Goal: Information Seeking & Learning: Find specific fact

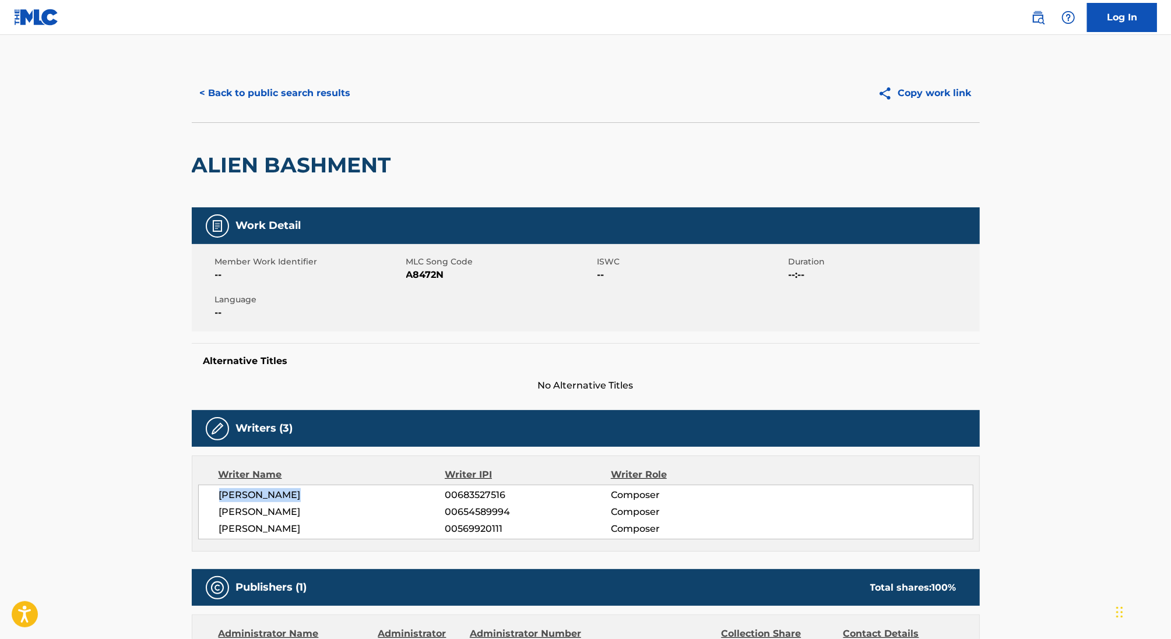
click at [270, 91] on button "< Back to public search results" at bounding box center [275, 93] width 167 height 29
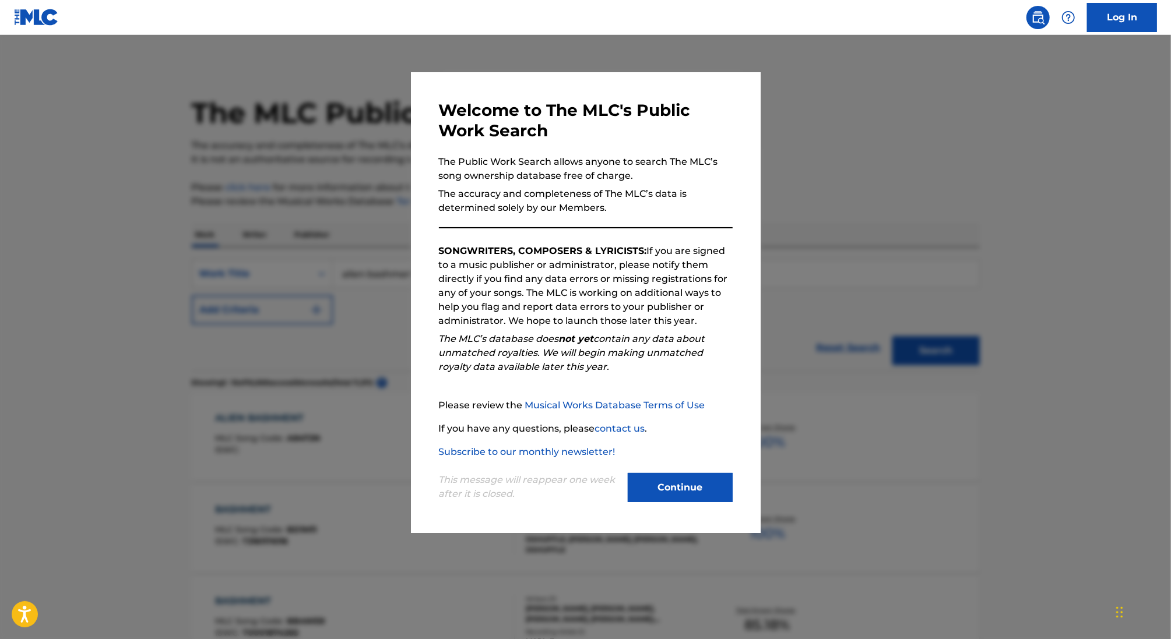
click at [290, 187] on div at bounding box center [585, 354] width 1171 height 639
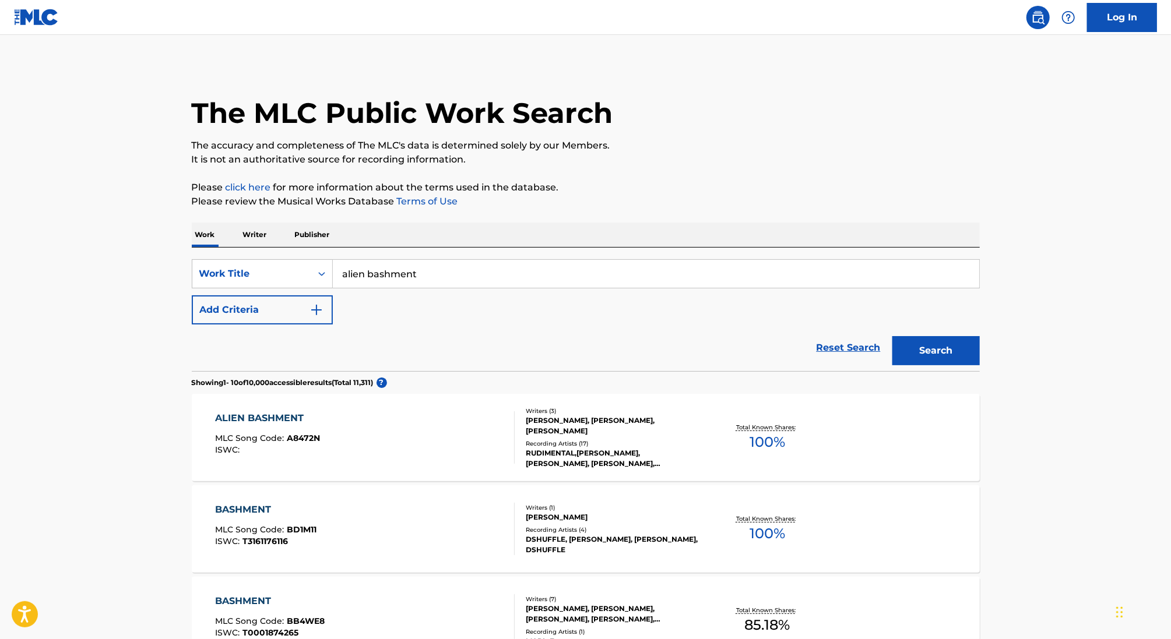
click at [267, 311] on button "Add Criteria" at bounding box center [262, 309] width 141 height 29
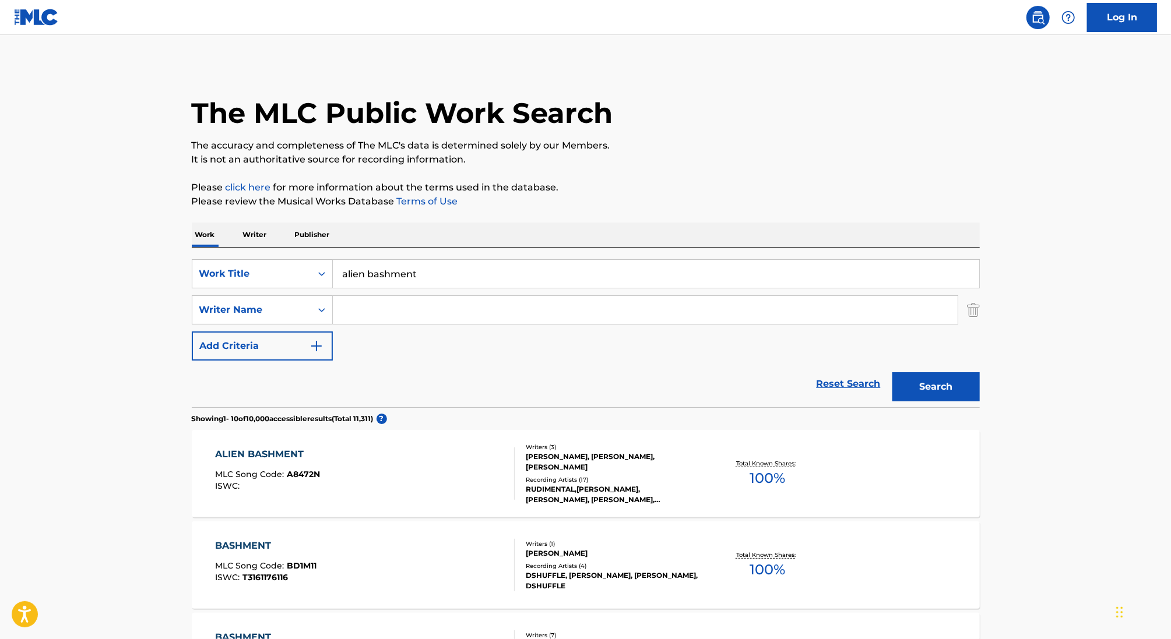
click at [373, 279] on input "alien bashment" at bounding box center [656, 274] width 646 height 28
paste input "[PERSON_NAME]"
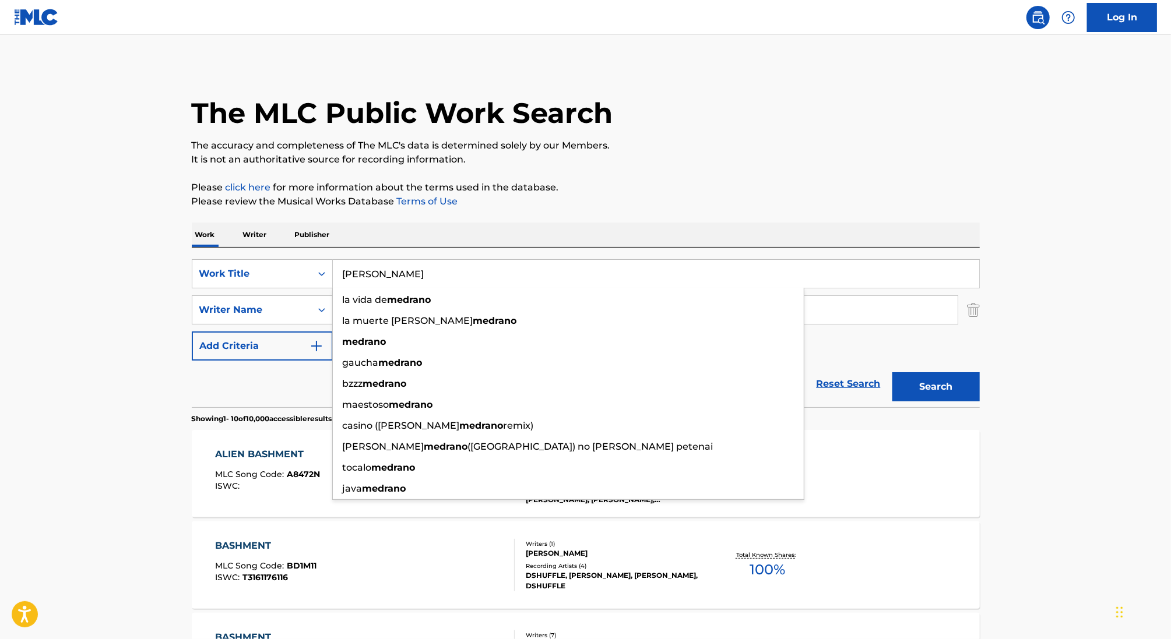
click at [370, 276] on input "[PERSON_NAME]" at bounding box center [656, 274] width 646 height 28
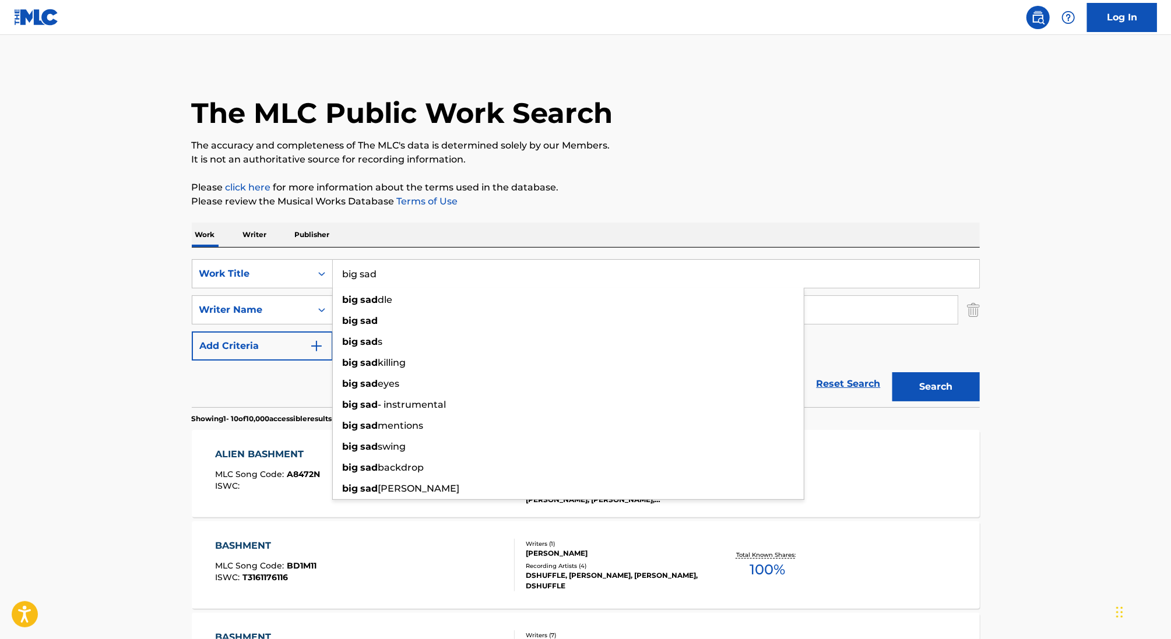
type input "big sad"
click at [641, 195] on p "Please review the Musical Works Database Terms of Use" at bounding box center [586, 202] width 788 height 14
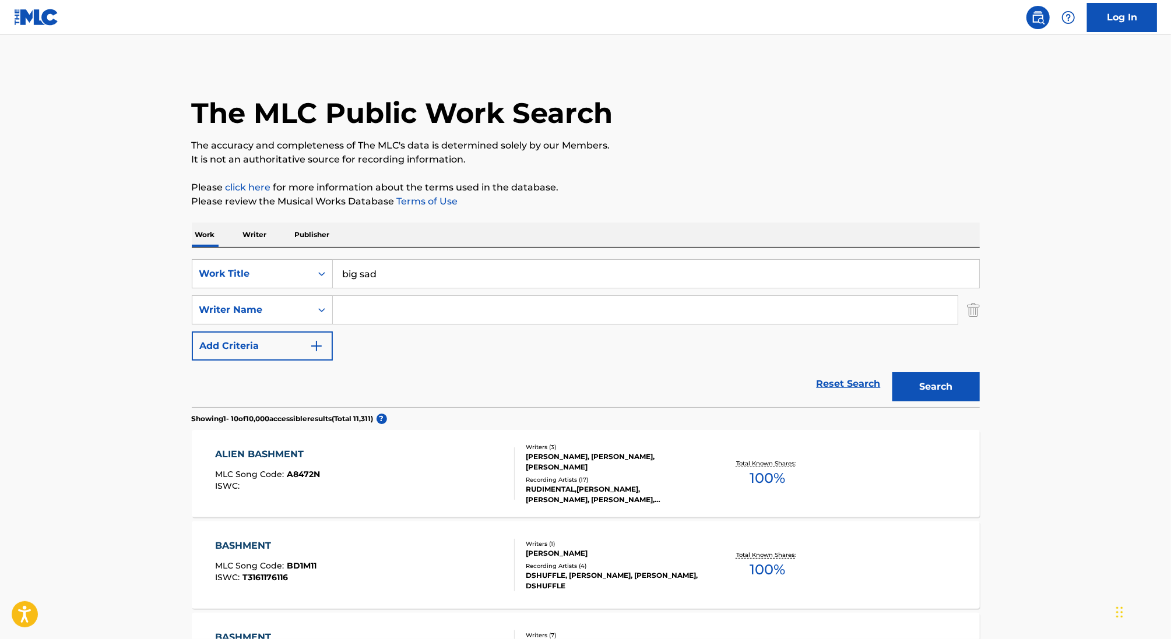
click at [442, 315] on input "Search Form" at bounding box center [645, 310] width 625 height 28
paste input "[PERSON_NAME]"
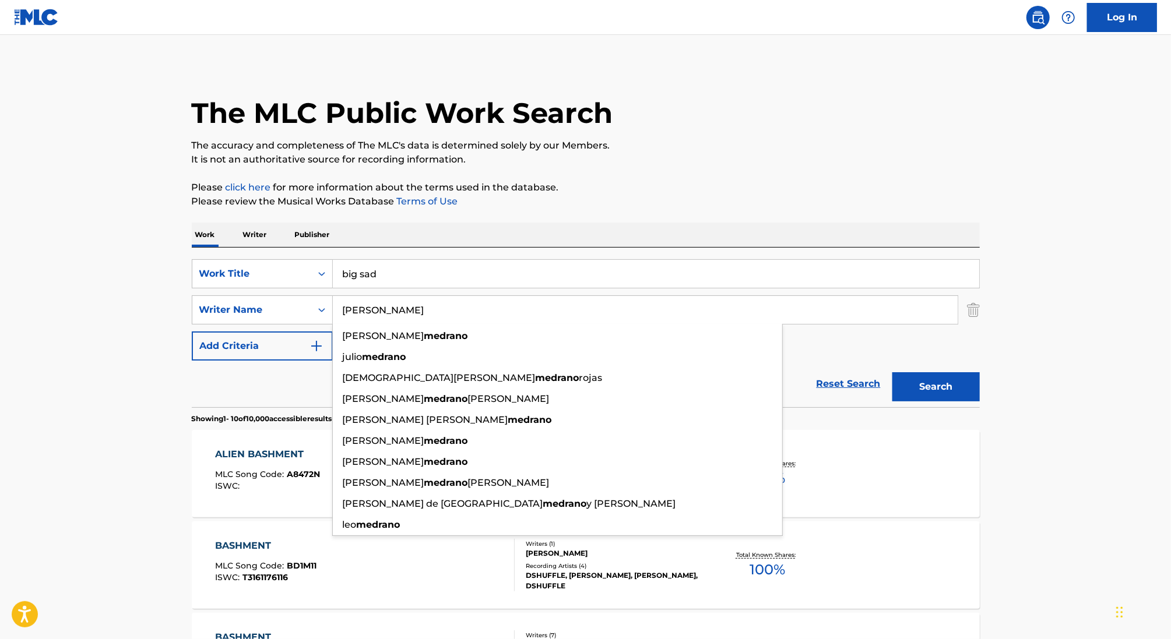
type input "[PERSON_NAME]"
click at [892, 372] on button "Search" at bounding box center [935, 386] width 87 height 29
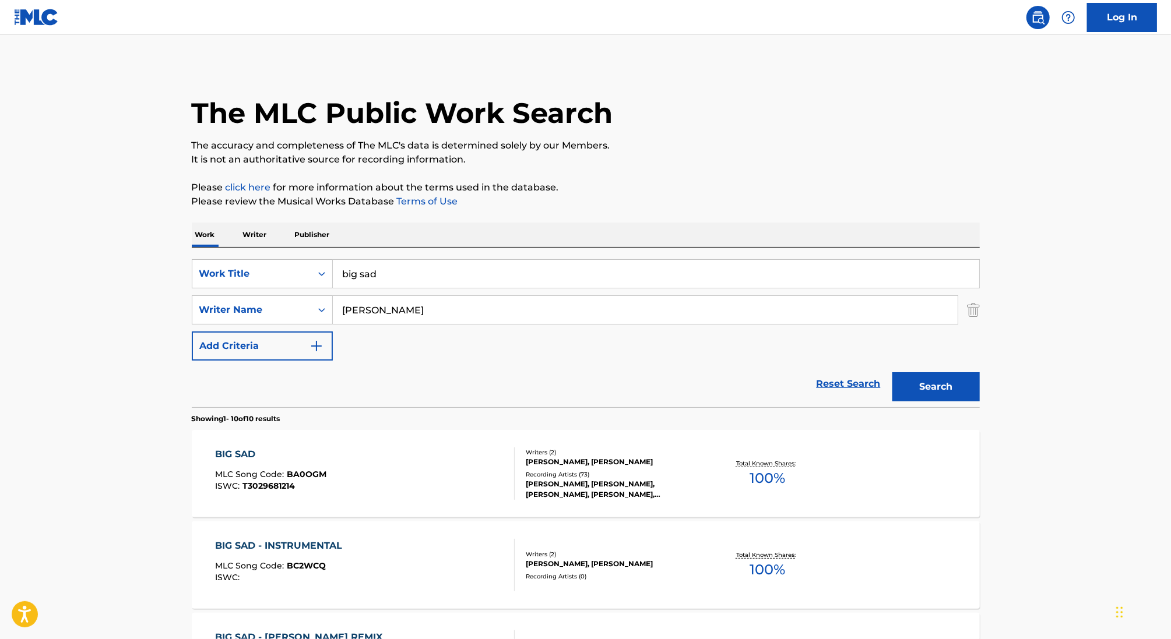
click at [449, 459] on div "BIG SAD MLC Song Code : BA0OGM ISWC : T3029681214" at bounding box center [364, 473] width 299 height 52
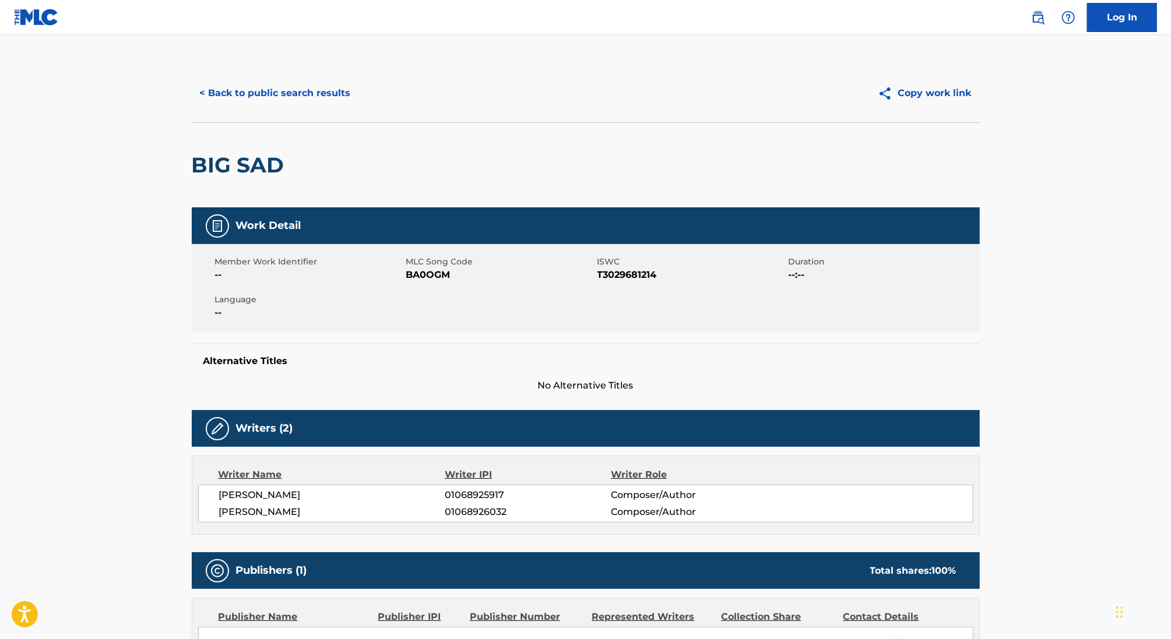
click at [283, 94] on button "< Back to public search results" at bounding box center [275, 93] width 167 height 29
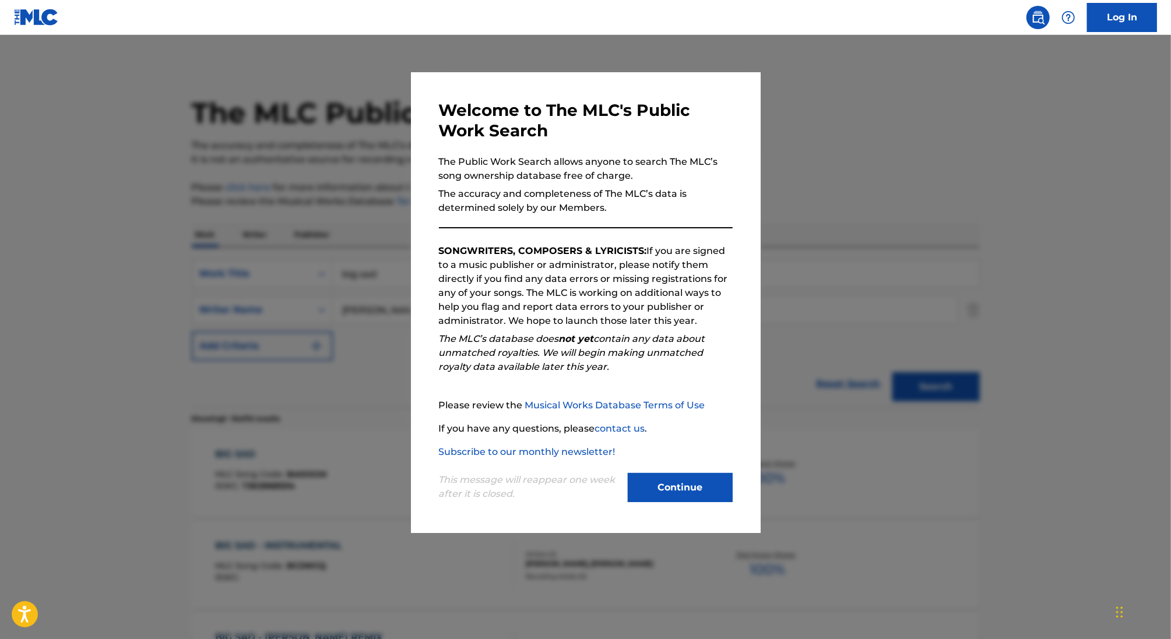
click at [301, 125] on div at bounding box center [585, 354] width 1171 height 639
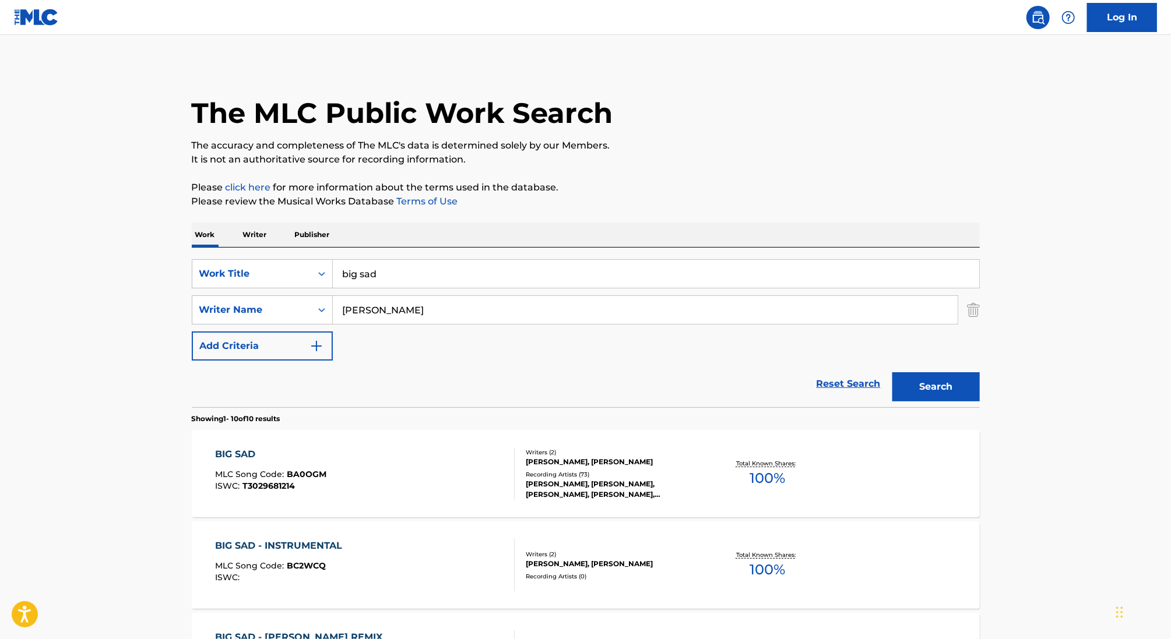
click at [255, 232] on p "Writer" at bounding box center [254, 235] width 31 height 24
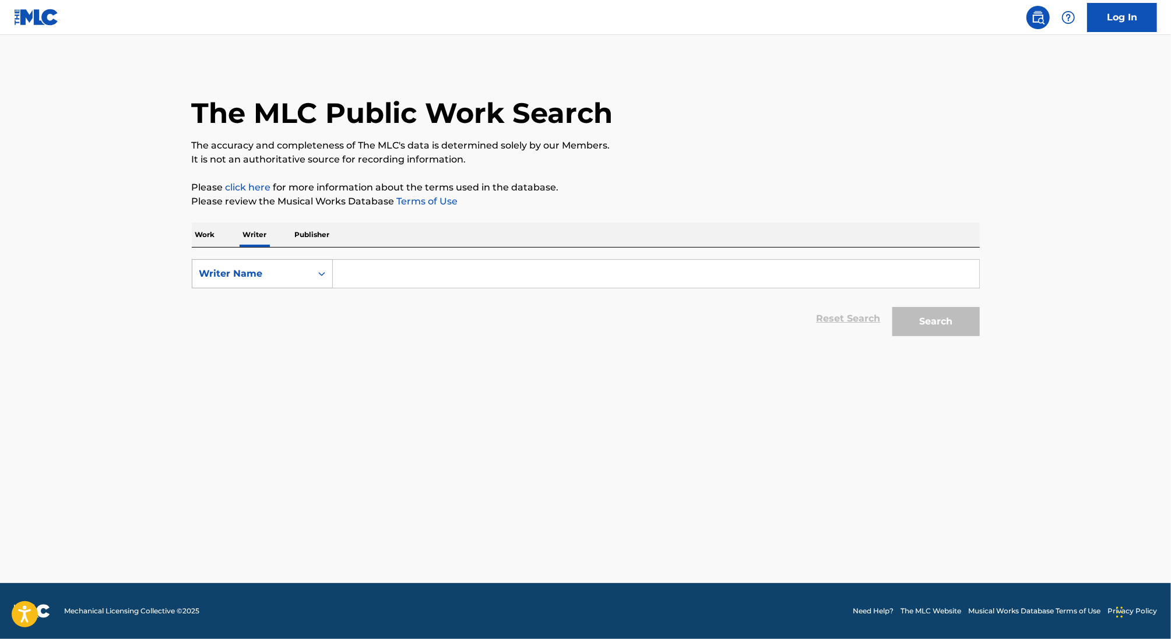
click at [296, 263] on div "Writer Name" at bounding box center [251, 274] width 119 height 22
click at [272, 304] on div "Writer IPI" at bounding box center [262, 302] width 140 height 29
click at [374, 277] on input "Search Form" at bounding box center [656, 274] width 646 height 28
paste input "550962897"
click at [892, 307] on button "Search" at bounding box center [935, 321] width 87 height 29
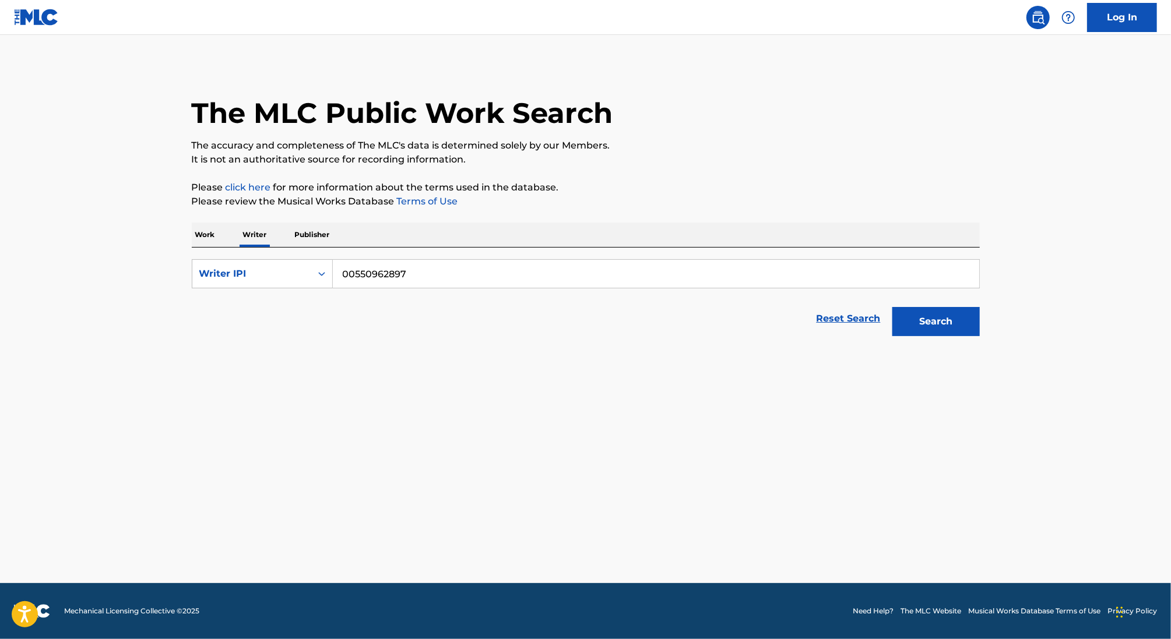
click at [892, 307] on button "Search" at bounding box center [935, 321] width 87 height 29
type input "0550962897"
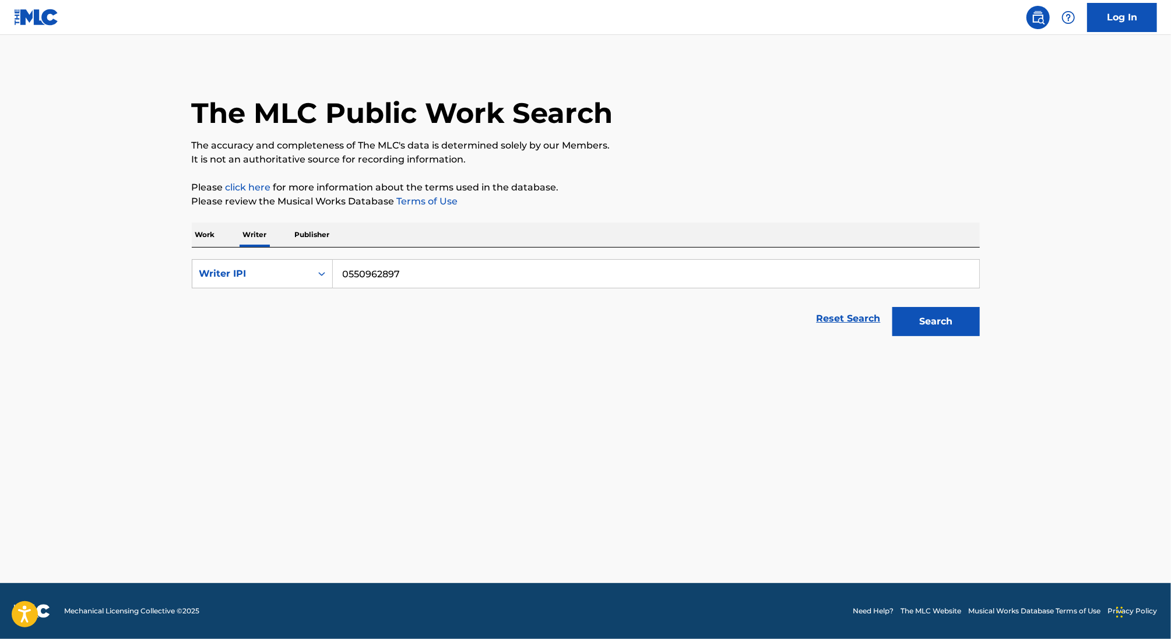
click at [892, 307] on button "Search" at bounding box center [935, 321] width 87 height 29
click at [532, 518] on main "The MLC Public Work Search The accuracy and completeness of The MLC's data is d…" at bounding box center [585, 309] width 1171 height 548
click at [205, 239] on p "Work" at bounding box center [205, 235] width 27 height 24
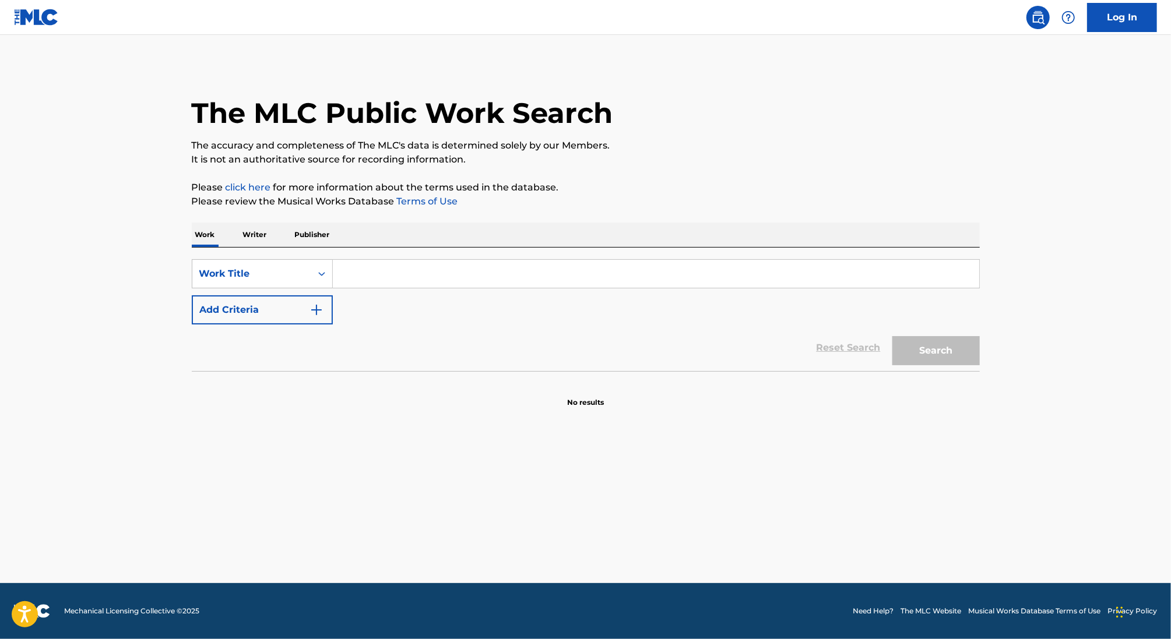
click at [258, 307] on button "Add Criteria" at bounding box center [262, 309] width 141 height 29
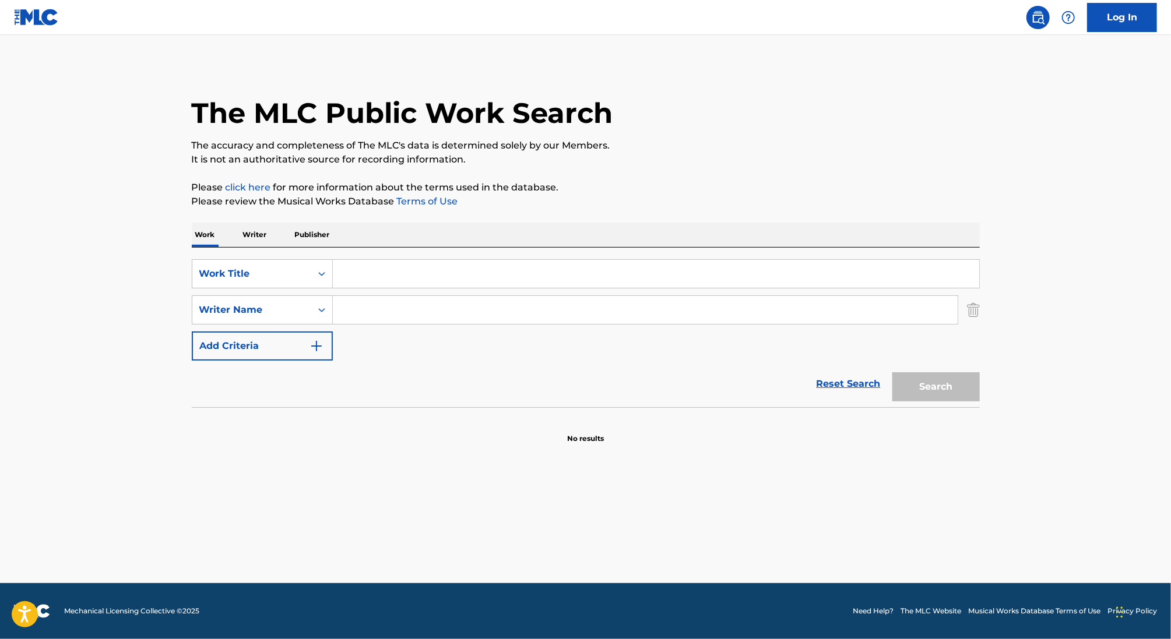
click at [419, 278] on input "Search Form" at bounding box center [656, 274] width 646 height 28
paste input "HIDDEN AGENDAS"
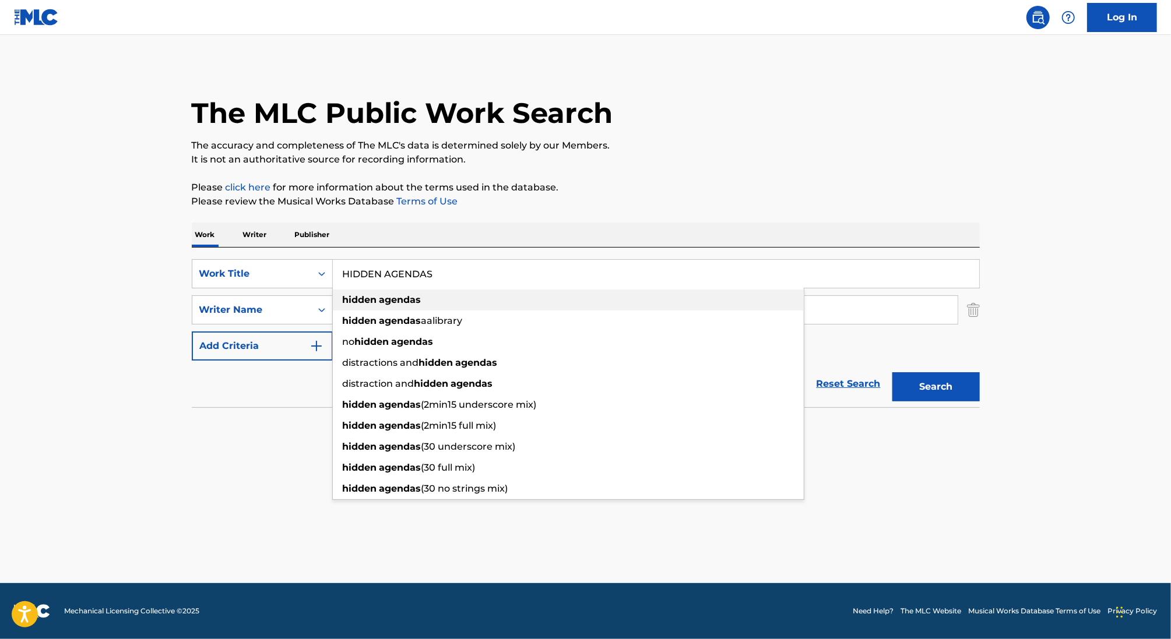
click at [427, 309] on div "hidden agendas" at bounding box center [568, 300] width 471 height 21
type input "hidden agendas"
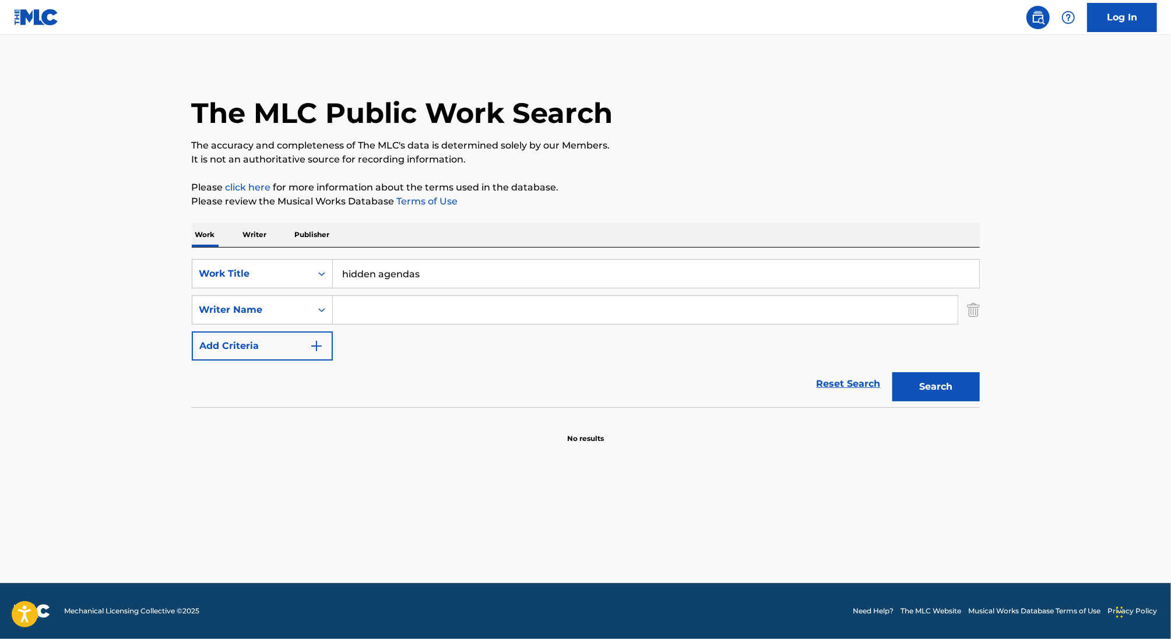
click at [427, 309] on input "Search Form" at bounding box center [645, 310] width 625 height 28
type input "ziad"
click at [892, 372] on button "Search" at bounding box center [935, 386] width 87 height 29
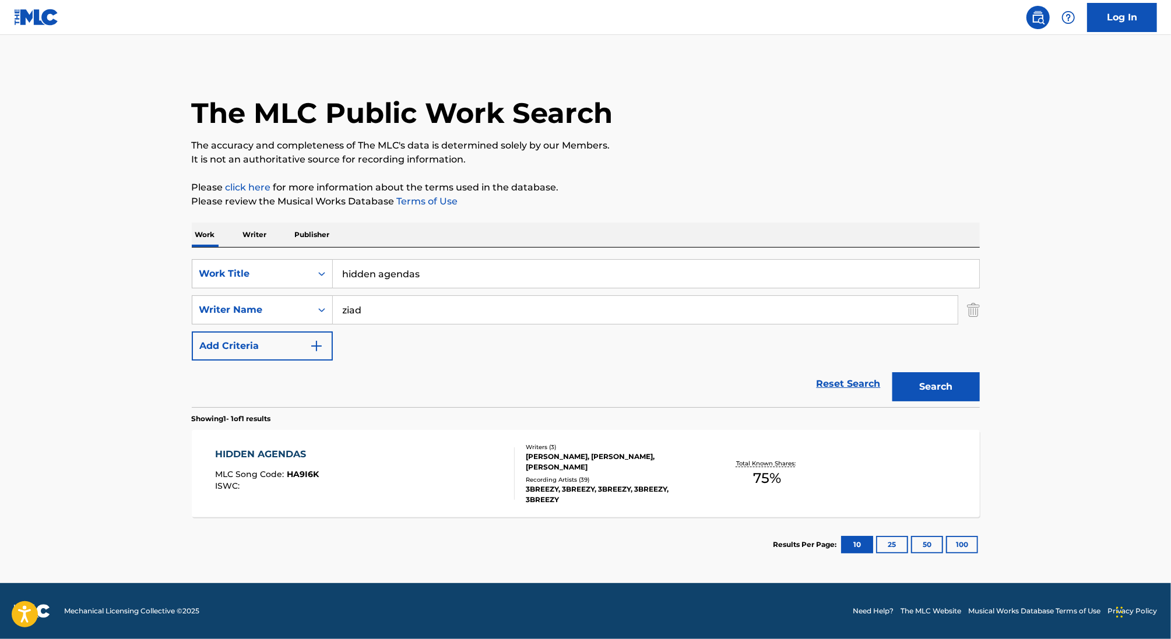
click at [528, 476] on div "Recording Artists ( 39 )" at bounding box center [614, 479] width 176 height 9
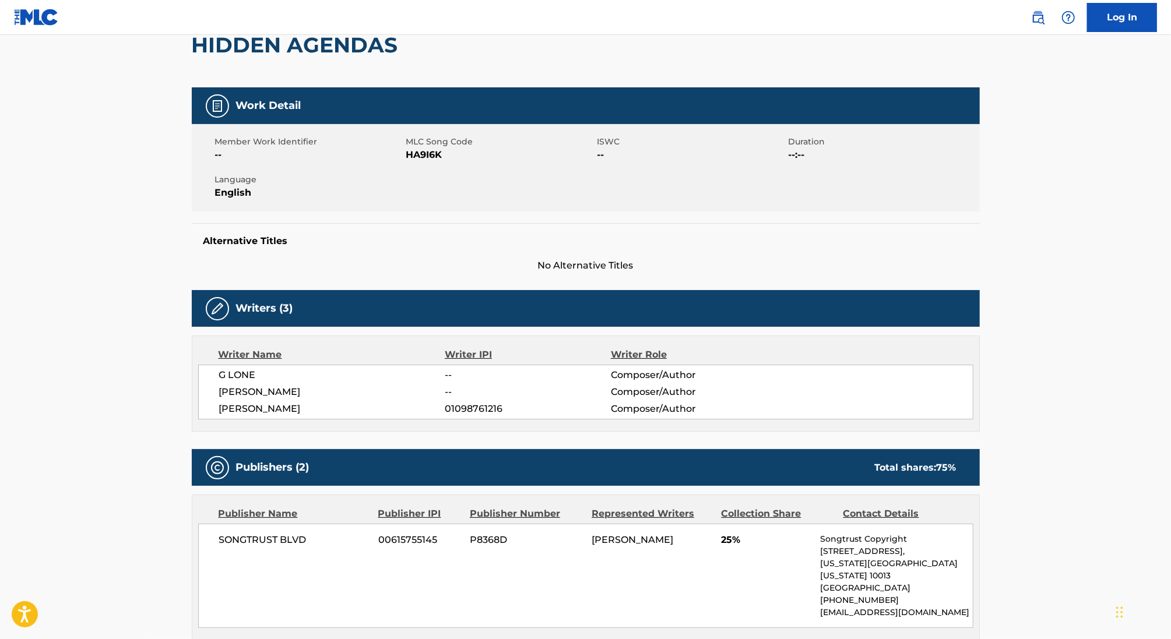
scroll to position [132, 0]
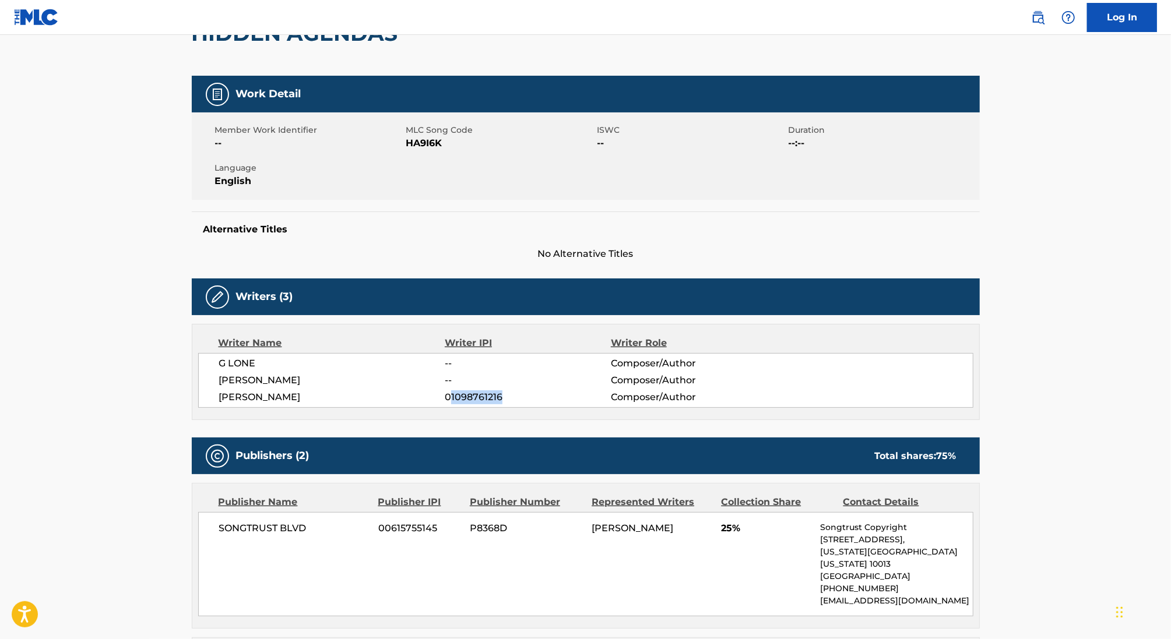
drag, startPoint x: 452, startPoint y: 395, endPoint x: 541, endPoint y: 395, distance: 89.1
click at [541, 395] on span "01098761216" at bounding box center [527, 397] width 165 height 14
copy span "1098761216"
drag, startPoint x: 224, startPoint y: 396, endPoint x: 137, endPoint y: 389, distance: 87.1
click at [137, 389] on main "< Back to public search results Copy work link HIDDEN AGENDAS Work Detail Membe…" at bounding box center [585, 533] width 1171 height 1260
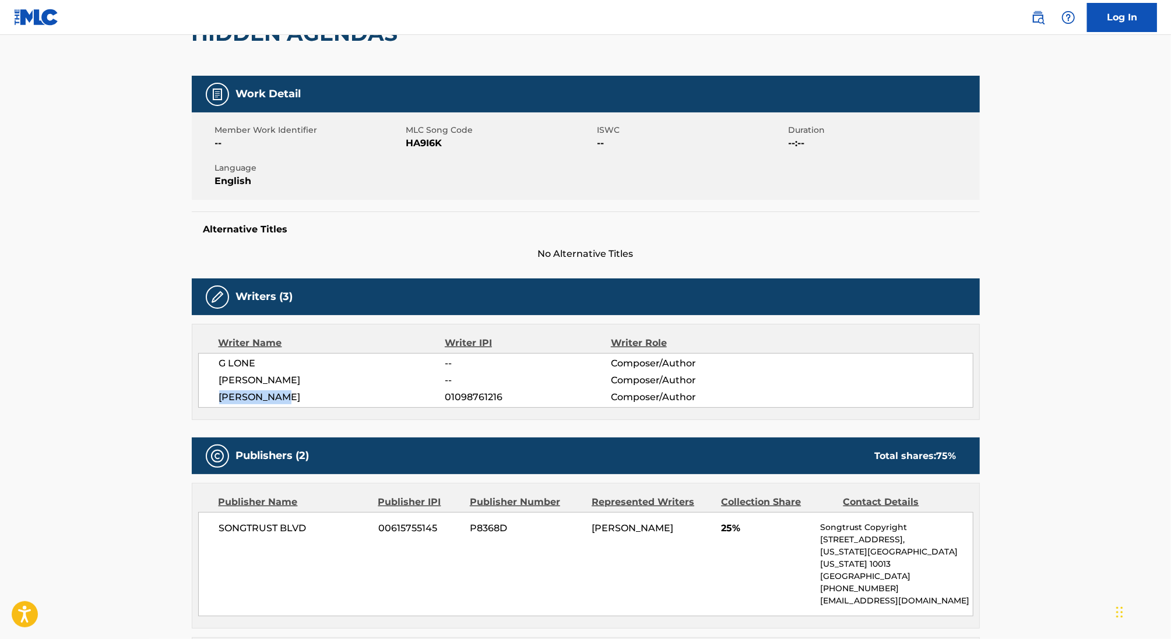
copy span "[PERSON_NAME]"
